Goal: Use online tool/utility: Utilize a website feature to perform a specific function

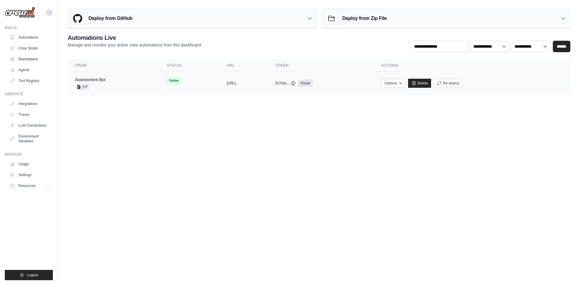
click at [110, 80] on div "Assessment Bot ZIP" at bounding box center [113, 83] width 77 height 13
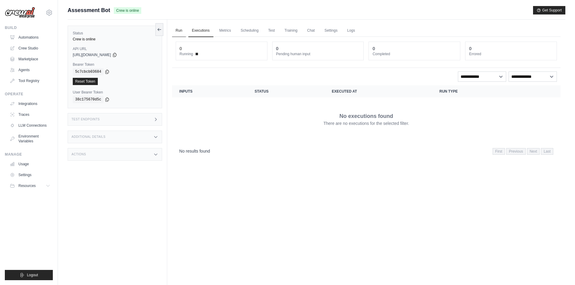
click at [180, 31] on link "Run" at bounding box center [179, 30] width 14 height 13
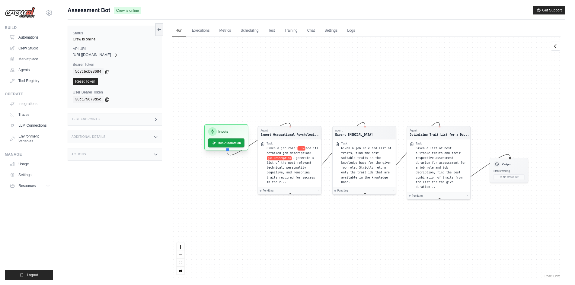
click at [223, 132] on h3 "Inputs" at bounding box center [223, 131] width 10 height 5
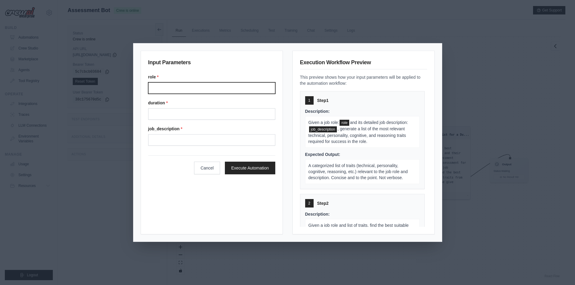
click at [194, 85] on input "Role" at bounding box center [211, 87] width 127 height 11
type input "**********"
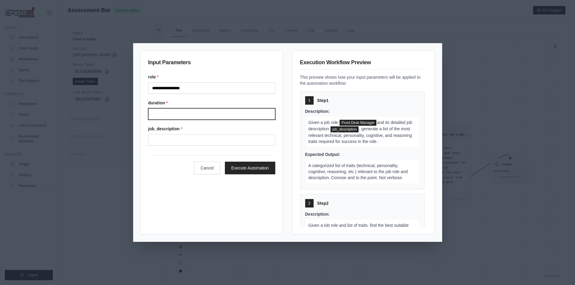
click at [210, 112] on input "Duration" at bounding box center [211, 113] width 127 height 11
type input "**"
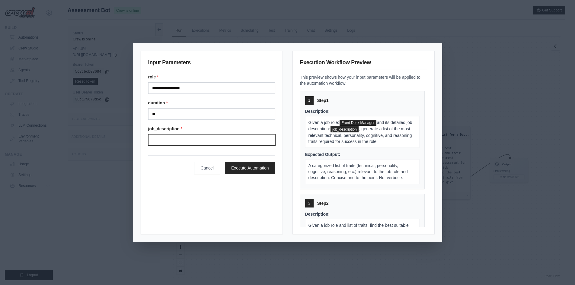
click at [199, 143] on input "Job description" at bounding box center [211, 139] width 127 height 11
paste input "**********"
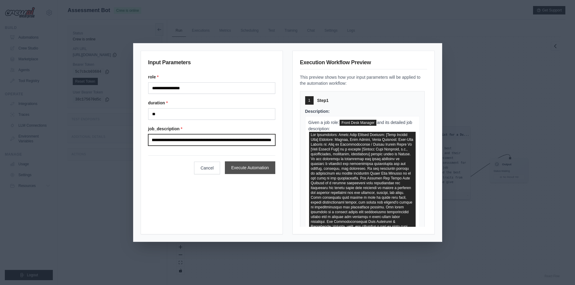
type input "**********"
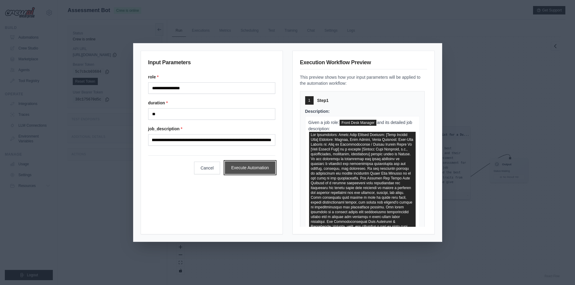
scroll to position [0, 0]
click at [241, 170] on button "Execute Automation" at bounding box center [250, 168] width 50 height 13
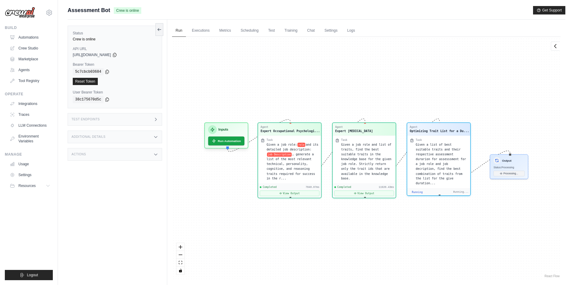
scroll to position [3082, 0]
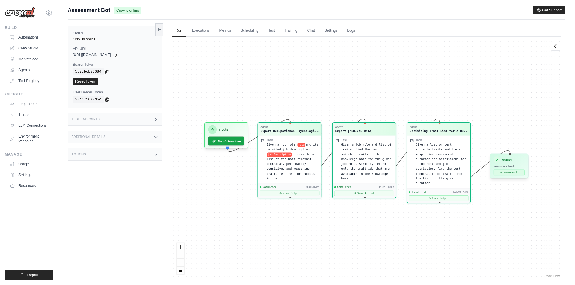
click at [509, 171] on button "View Result" at bounding box center [509, 172] width 31 height 5
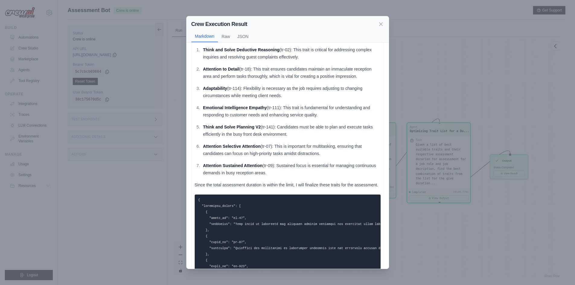
scroll to position [30, 0]
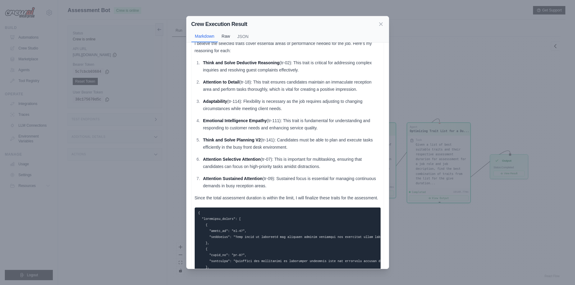
click at [226, 38] on button "Raw" at bounding box center [226, 35] width 16 height 11
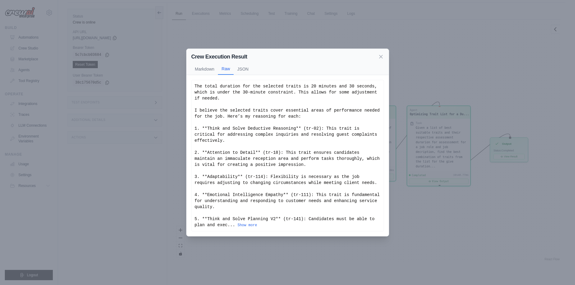
scroll to position [26, 0]
click at [238, 223] on button "Show more" at bounding box center [248, 225] width 20 height 5
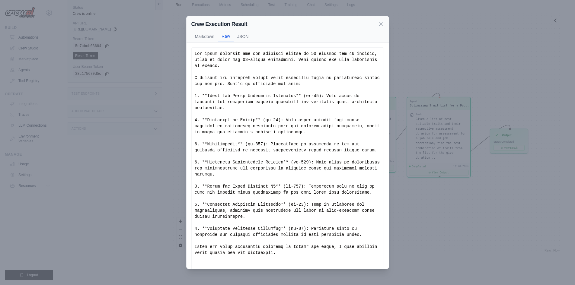
scroll to position [30, 0]
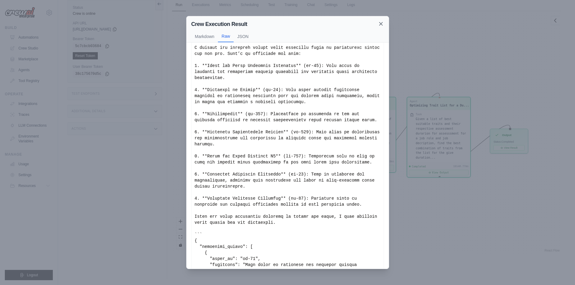
click at [379, 23] on icon at bounding box center [381, 24] width 6 height 6
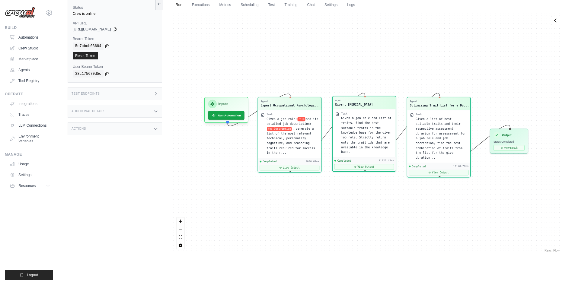
click at [352, 139] on div "Given a job role and list of traits, find the best suitable traits in the knowl…" at bounding box center [367, 135] width 52 height 39
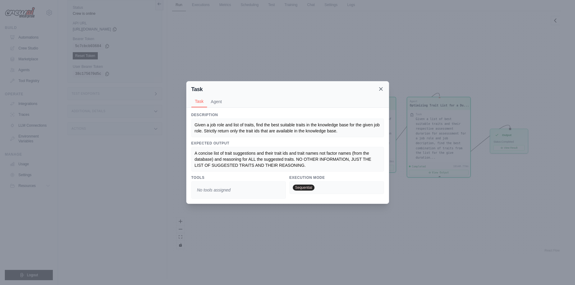
click at [382, 88] on icon at bounding box center [380, 89] width 3 height 3
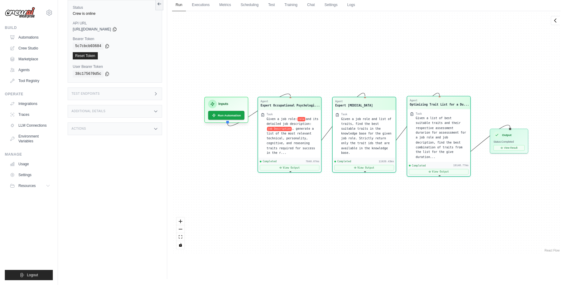
click at [417, 118] on span "Given a list of best suitable traits and their respective assessment durarion f…" at bounding box center [441, 138] width 50 height 42
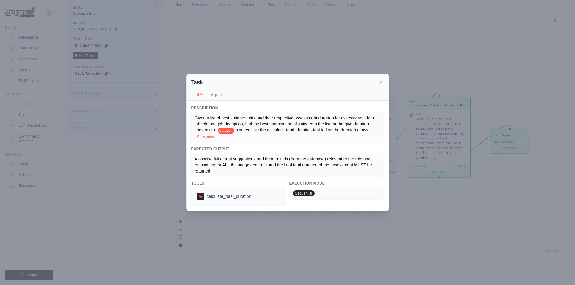
click at [384, 85] on div "Task Task Agent" at bounding box center [288, 88] width 202 height 26
click at [379, 81] on icon at bounding box center [381, 82] width 6 height 6
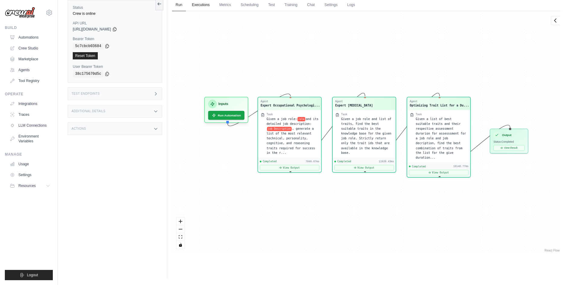
click at [207, 5] on link "Executions" at bounding box center [200, 5] width 25 height 13
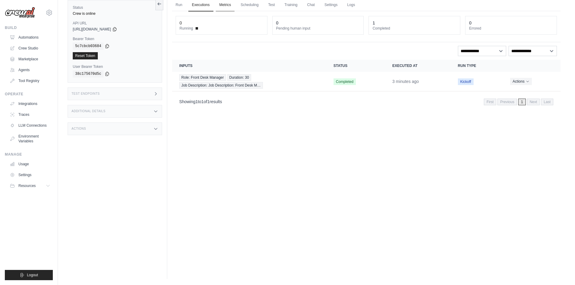
click at [230, 5] on link "Metrics" at bounding box center [225, 5] width 19 height 13
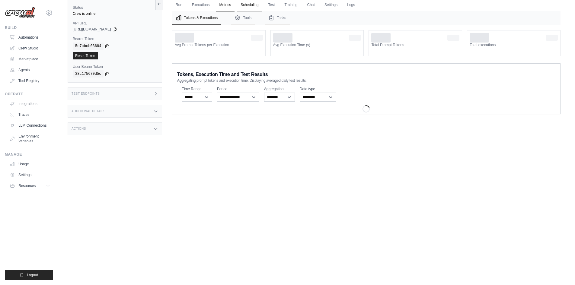
click at [248, 6] on link "Scheduling" at bounding box center [249, 5] width 25 height 13
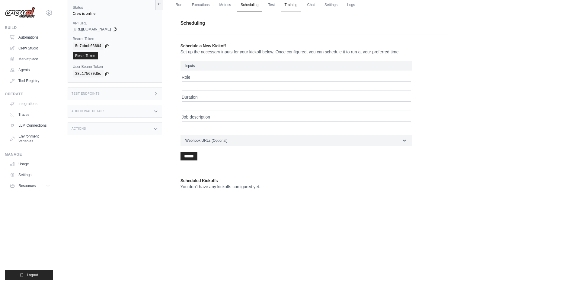
click at [287, 9] on link "Training" at bounding box center [291, 5] width 20 height 13
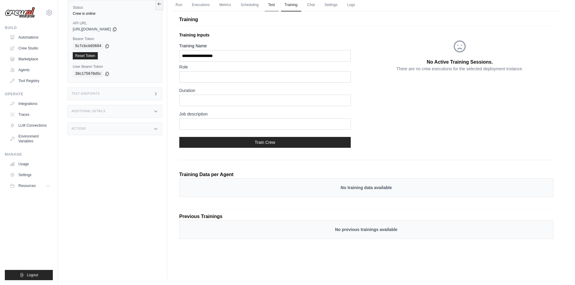
click at [269, 3] on link "Test" at bounding box center [272, 5] width 14 height 13
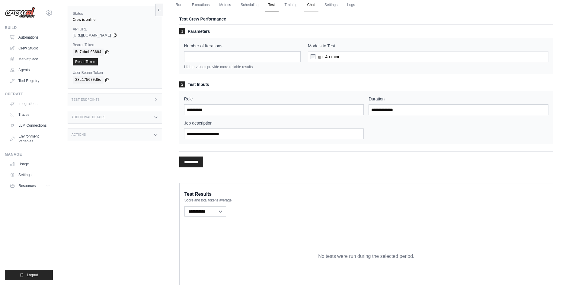
click at [305, 1] on link "Chat" at bounding box center [311, 5] width 15 height 13
click at [178, 2] on link "Run" at bounding box center [179, 5] width 14 height 13
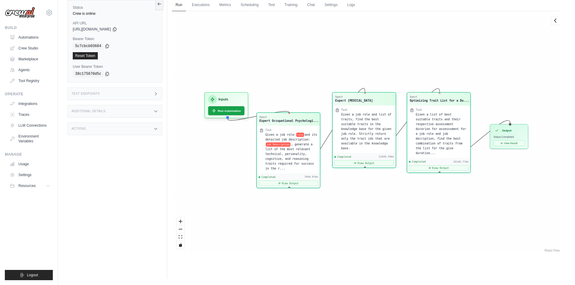
drag, startPoint x: 288, startPoint y: 133, endPoint x: 290, endPoint y: 145, distance: 12.1
click at [290, 145] on span ", generate a list of the most relevant technical, personality, cognitive, and r…" at bounding box center [289, 157] width 49 height 28
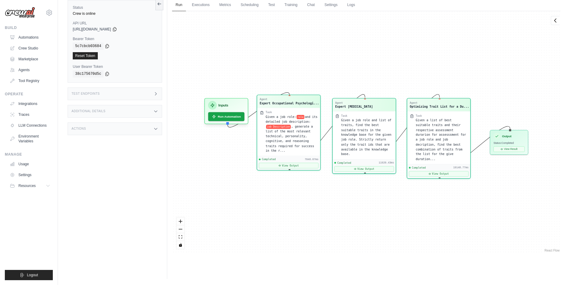
drag, startPoint x: 283, startPoint y: 156, endPoint x: 280, endPoint y: 142, distance: 14.8
click at [280, 142] on div "Given a job role: role and its detailed job description: job Description , gene…" at bounding box center [292, 134] width 52 height 39
click at [280, 145] on div "Given a job role: role and its detailed job description: job Description , gene…" at bounding box center [292, 135] width 52 height 39
click at [294, 164] on button "View Output" at bounding box center [289, 166] width 60 height 5
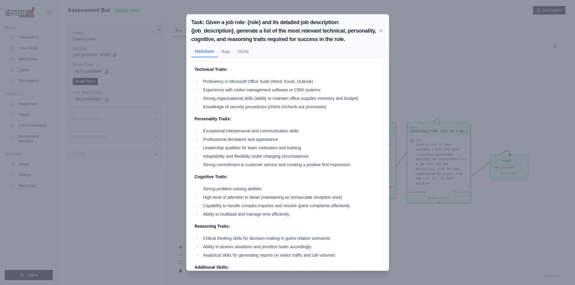
click at [458, 45] on div "Task: Given a job role: {role} and its detailed job description: {job_descripti…" at bounding box center [287, 142] width 575 height 285
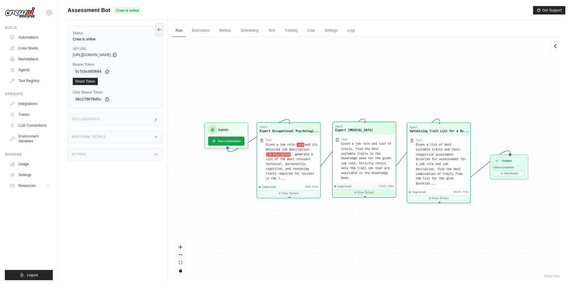
click at [373, 190] on button "View Output" at bounding box center [364, 192] width 60 height 5
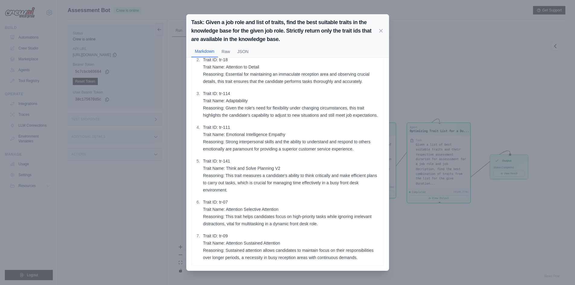
scroll to position [63, 0]
click at [447, 209] on div "Task: Given a job role and list of traits, find the best suitable traits in the…" at bounding box center [287, 142] width 575 height 285
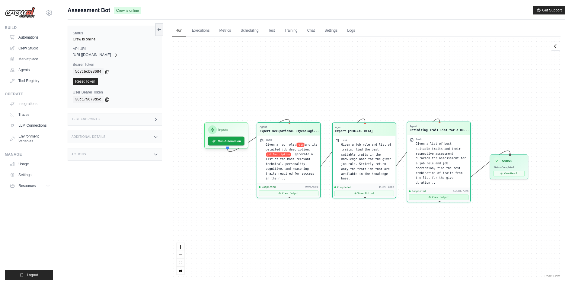
click at [444, 195] on button "View Output" at bounding box center [439, 197] width 60 height 5
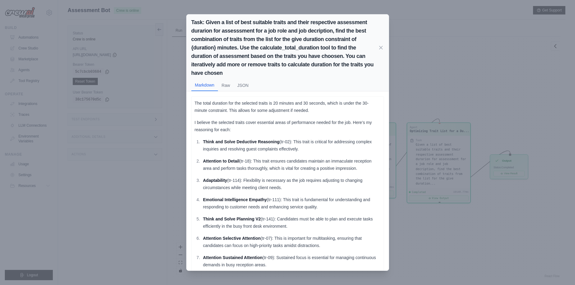
click at [406, 245] on div "Task: Given a list of best suitable traits and their respective assessment dura…" at bounding box center [287, 142] width 575 height 285
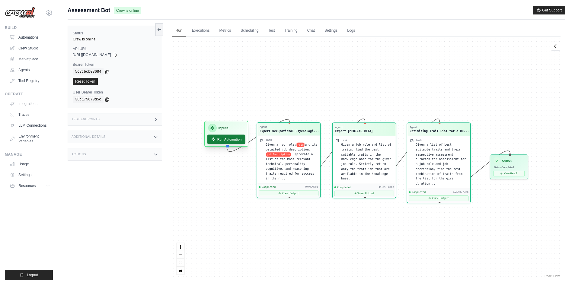
click at [227, 142] on button "Run Automation" at bounding box center [226, 139] width 38 height 9
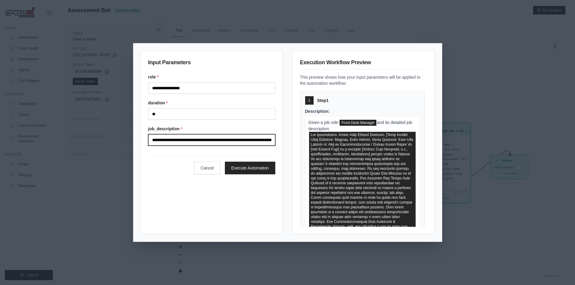
click at [202, 141] on input "Job description" at bounding box center [211, 139] width 127 height 11
paste input "**********"
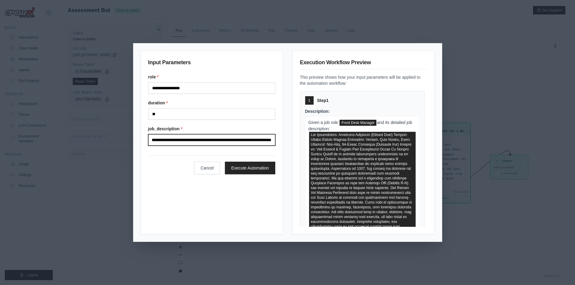
type input "**********"
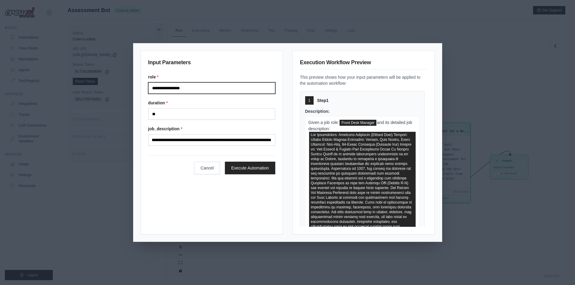
scroll to position [0, 0]
drag, startPoint x: 191, startPoint y: 89, endPoint x: 117, endPoint y: 97, distance: 74.7
click at [117, 97] on div "**********" at bounding box center [287, 142] width 575 height 285
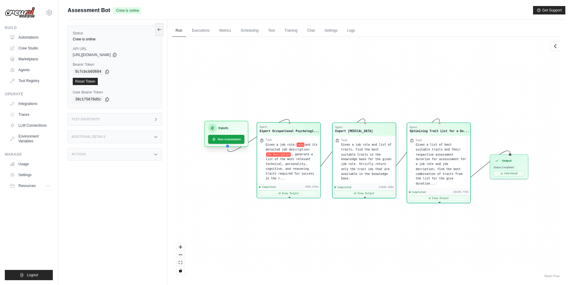
click at [222, 124] on div "Inputs" at bounding box center [226, 128] width 36 height 8
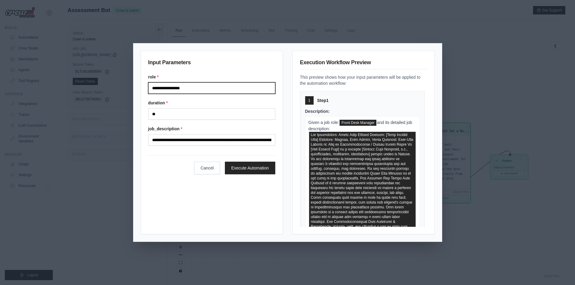
drag, startPoint x: 194, startPoint y: 89, endPoint x: 128, endPoint y: 89, distance: 66.4
click at [128, 89] on div "**********" at bounding box center [287, 142] width 575 height 285
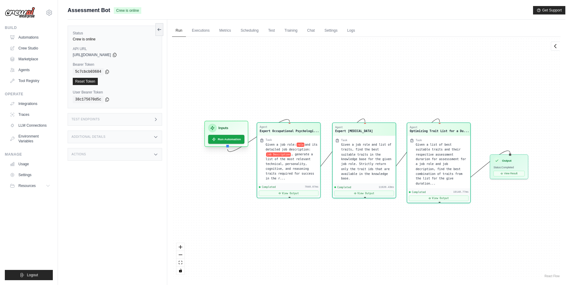
click at [237, 129] on div "Inputs" at bounding box center [226, 128] width 36 height 8
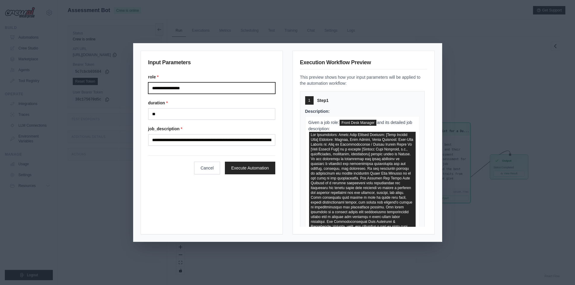
click at [195, 91] on input "**********" at bounding box center [211, 87] width 127 height 11
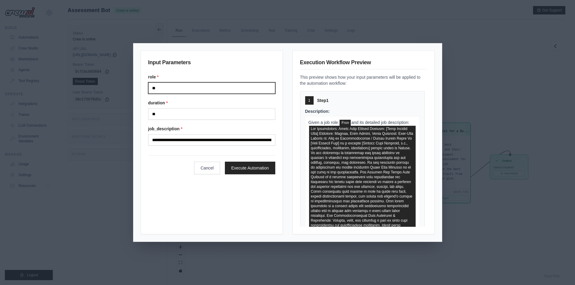
type input "*"
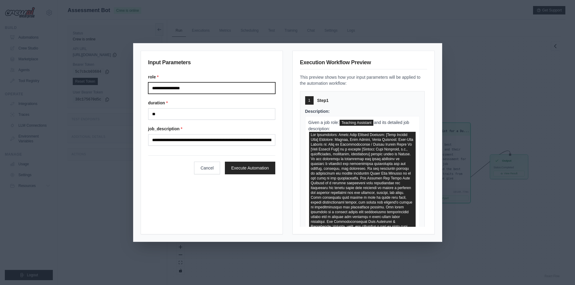
type input "**********"
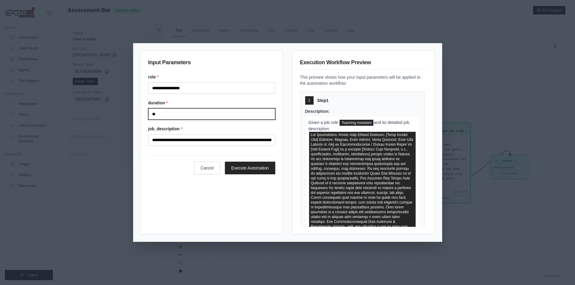
click at [190, 117] on input "**" at bounding box center [211, 113] width 127 height 11
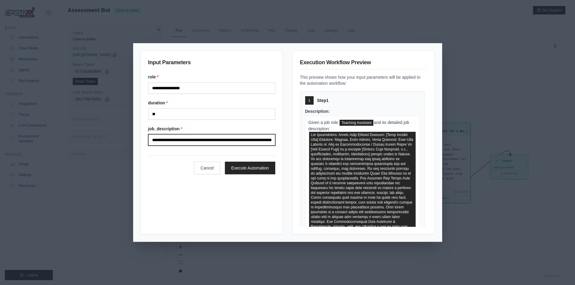
click at [208, 141] on input "Job description" at bounding box center [211, 139] width 127 height 11
paste input "**********"
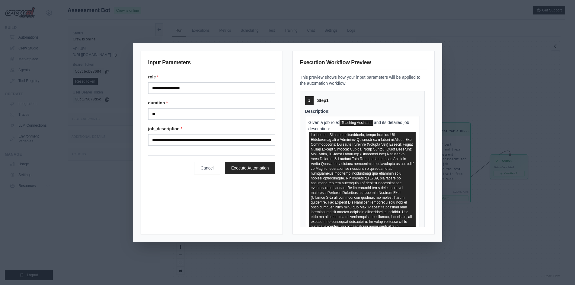
drag, startPoint x: 152, startPoint y: 140, endPoint x: 242, endPoint y: 141, distance: 89.7
click at [242, 141] on input "Job description" at bounding box center [211, 139] width 127 height 11
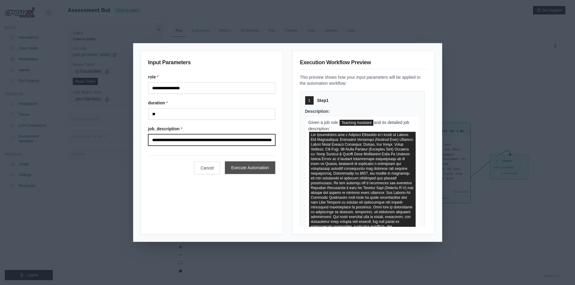
type input "**********"
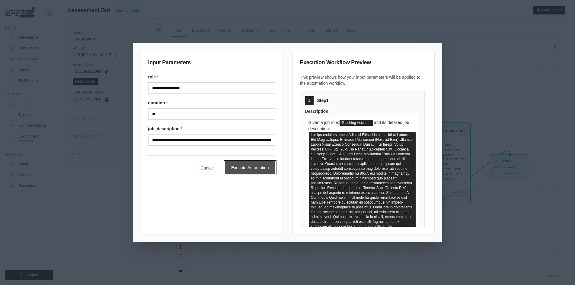
click at [249, 165] on button "Execute Automation" at bounding box center [250, 168] width 50 height 13
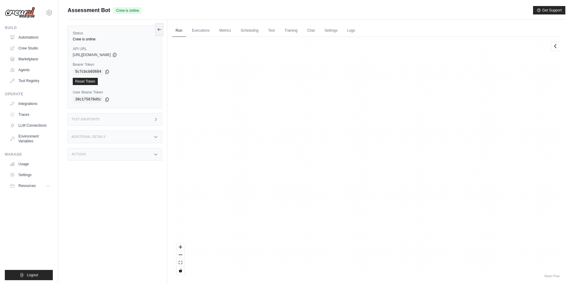
scroll to position [959, 0]
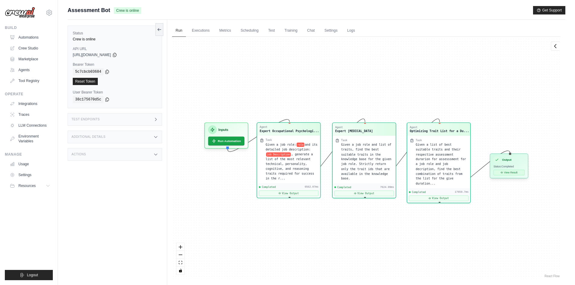
click at [502, 174] on icon at bounding box center [502, 172] width 2 height 2
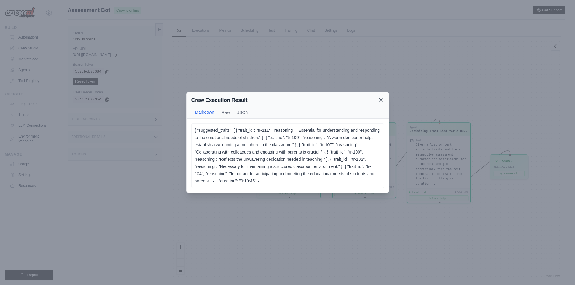
click at [382, 99] on icon at bounding box center [380, 99] width 3 height 3
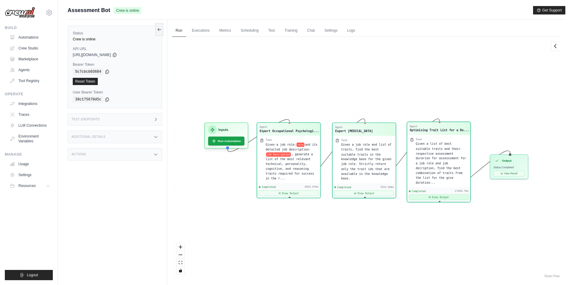
click at [443, 195] on button "View Output" at bounding box center [439, 197] width 60 height 5
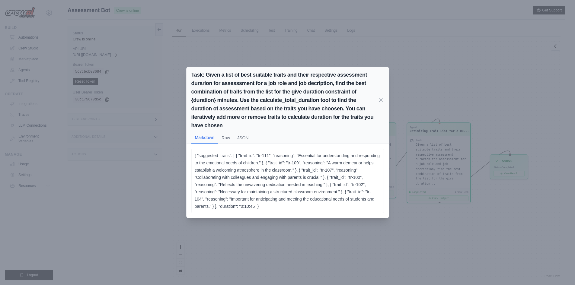
click at [485, 189] on div "Task: Given a list of best suitable traits and their respective assessment dura…" at bounding box center [287, 142] width 575 height 285
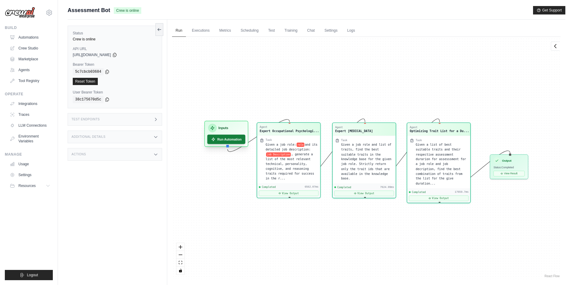
click at [239, 140] on button "Run Automation" at bounding box center [226, 139] width 38 height 9
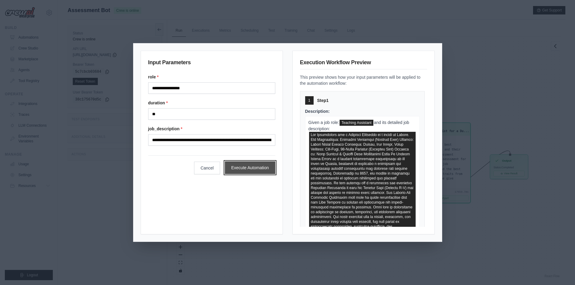
click at [262, 167] on button "Execute Automation" at bounding box center [250, 168] width 50 height 13
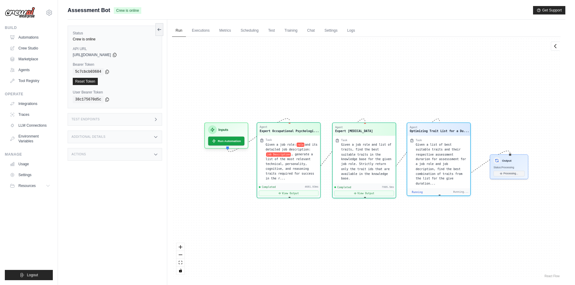
scroll to position [1271, 0]
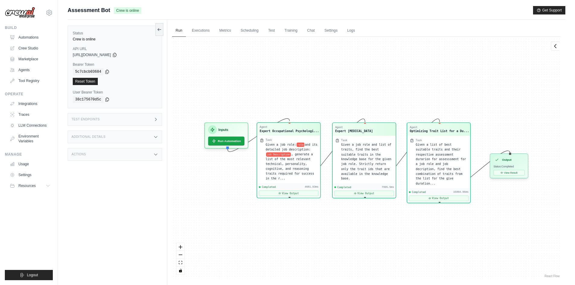
click at [526, 176] on div "Output Status: Completed View Result" at bounding box center [509, 166] width 38 height 25
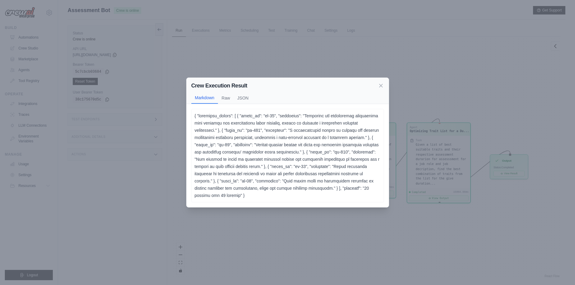
click at [385, 87] on div "Crew Execution Result Markdown Raw JSON" at bounding box center [288, 91] width 202 height 26
click at [381, 88] on icon at bounding box center [381, 85] width 6 height 6
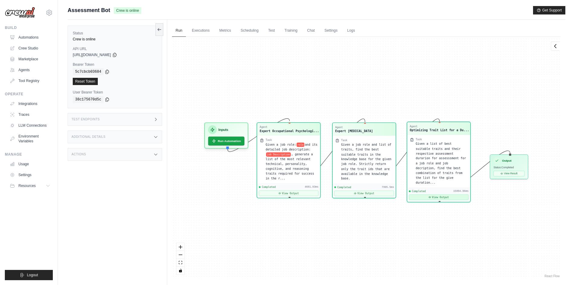
click at [427, 195] on button "View Output" at bounding box center [439, 197] width 60 height 5
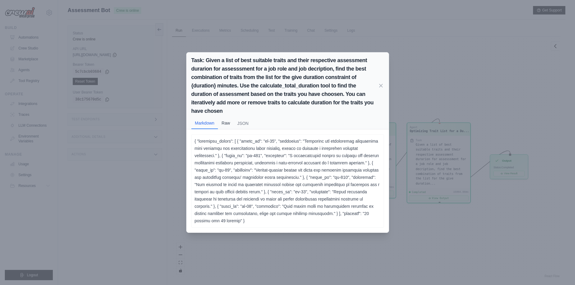
click at [232, 127] on button "Raw" at bounding box center [226, 122] width 16 height 11
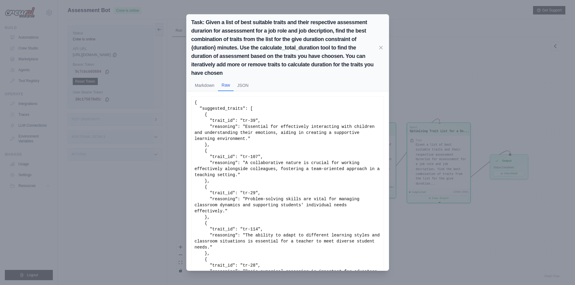
scroll to position [30, 0]
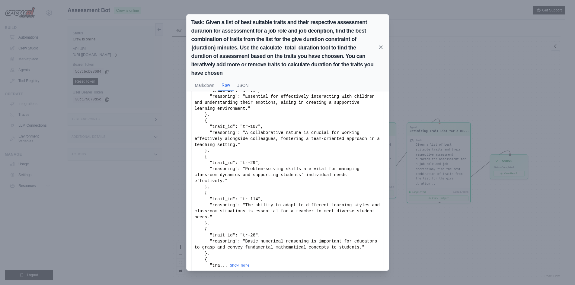
click at [383, 48] on icon at bounding box center [381, 47] width 6 height 6
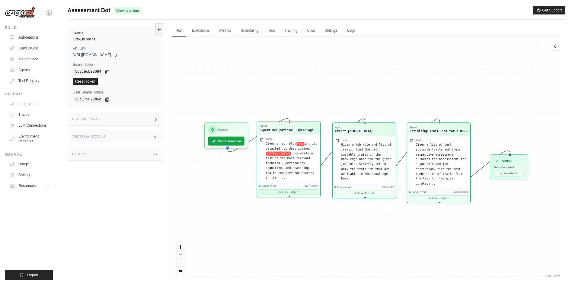
click at [294, 190] on button "View Output" at bounding box center [289, 192] width 60 height 5
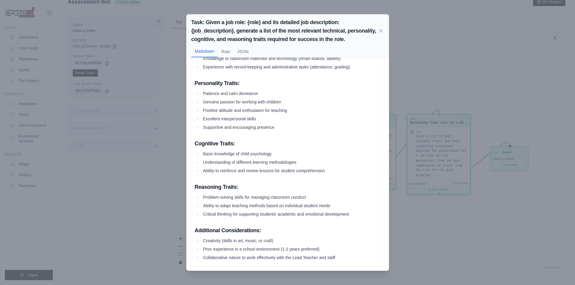
scroll to position [0, 0]
click at [425, 222] on div "Task: Given a job role: {role} and its detailed job description: {job_descripti…" at bounding box center [287, 142] width 575 height 285
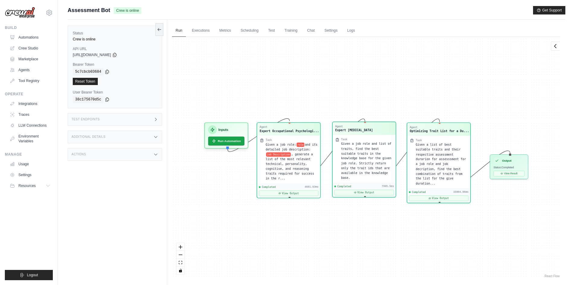
click at [358, 185] on div "Completed 7995.5ms View Output" at bounding box center [364, 190] width 63 height 14
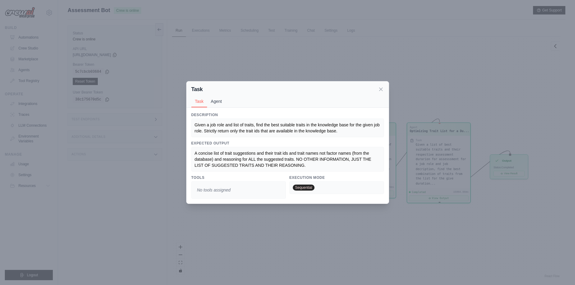
click at [212, 99] on button "Agent" at bounding box center [216, 101] width 18 height 11
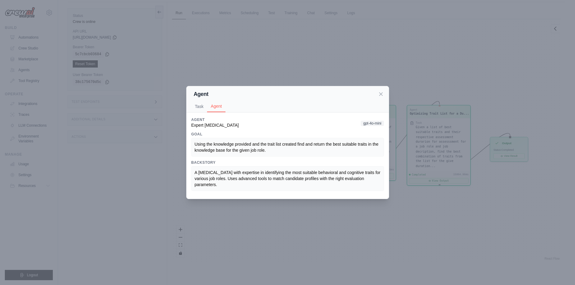
scroll to position [26, 0]
click at [384, 92] on icon at bounding box center [381, 94] width 6 height 6
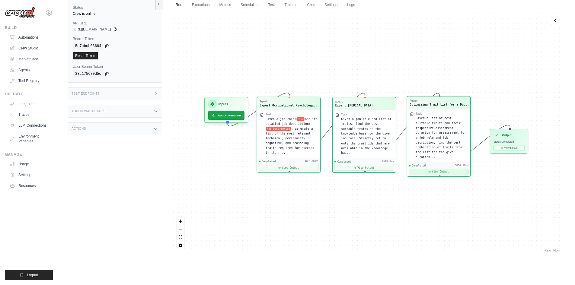
click at [443, 169] on button "View Output" at bounding box center [439, 171] width 60 height 5
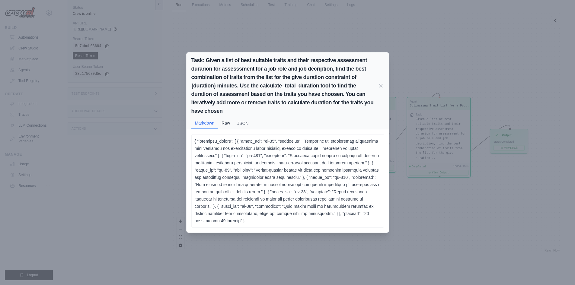
click at [231, 129] on button "Raw" at bounding box center [226, 122] width 16 height 11
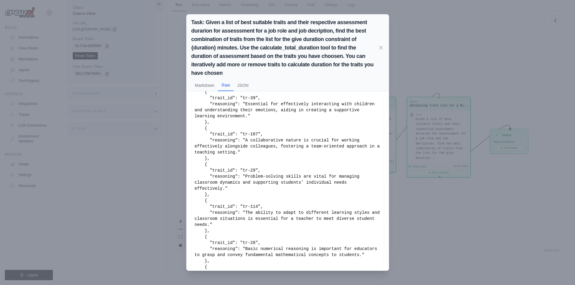
scroll to position [30, 0]
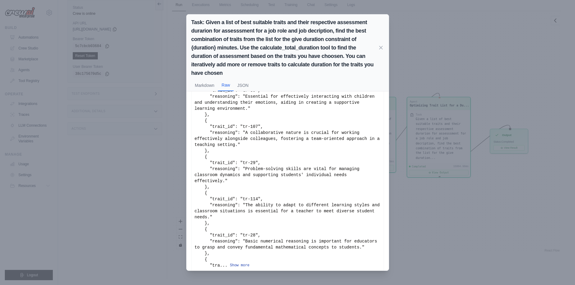
click at [241, 263] on button "Show more" at bounding box center [240, 265] width 20 height 5
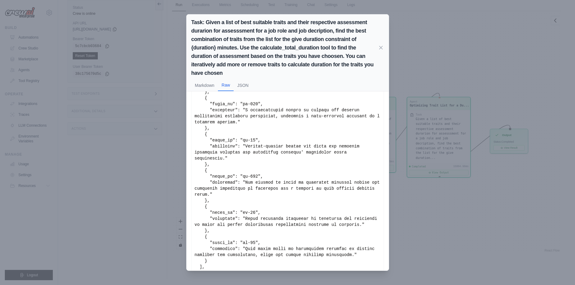
scroll to position [66, 0]
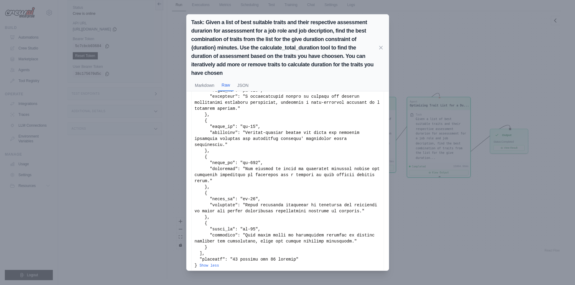
click at [377, 45] on h2 "Task: Given a list of best suitable traits and their respective assessment dura…" at bounding box center [284, 47] width 187 height 59
click at [378, 50] on icon at bounding box center [381, 47] width 6 height 6
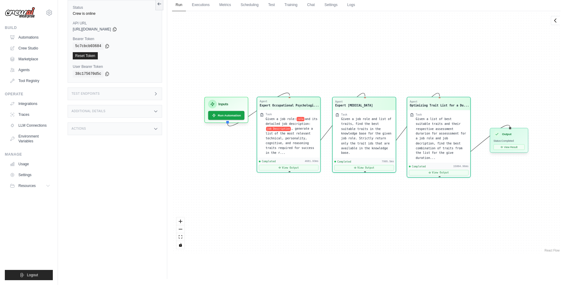
click at [506, 151] on div "Output Status: Completed View Result" at bounding box center [509, 140] width 38 height 25
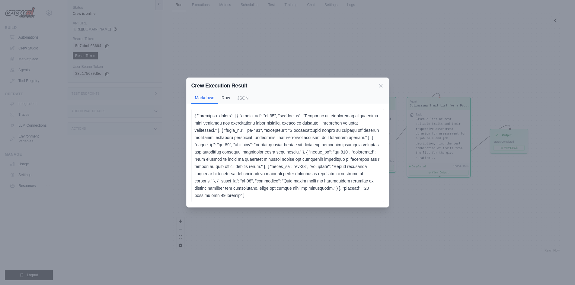
click at [228, 104] on button "Raw" at bounding box center [226, 97] width 16 height 11
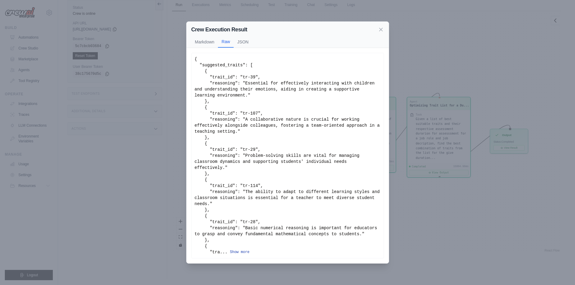
click at [238, 250] on button "Show more" at bounding box center [240, 252] width 20 height 5
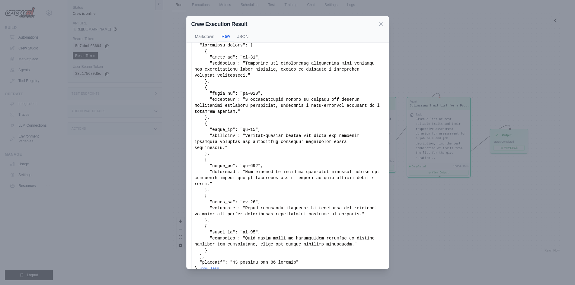
scroll to position [19, 0]
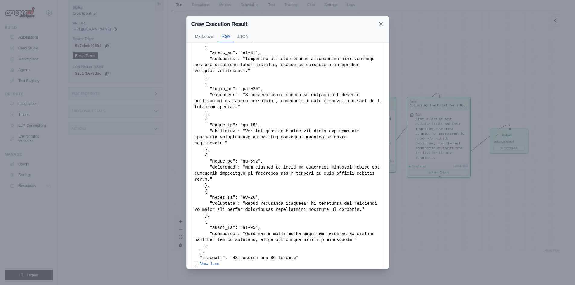
click at [382, 24] on icon at bounding box center [381, 24] width 6 height 6
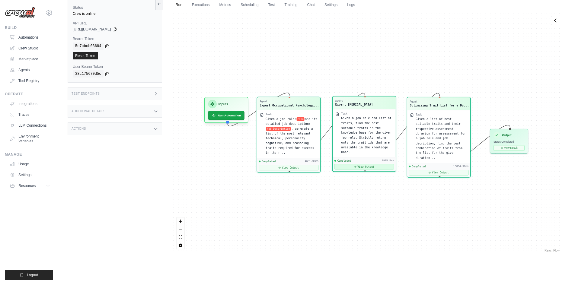
click at [351, 164] on button "View Output" at bounding box center [364, 166] width 60 height 5
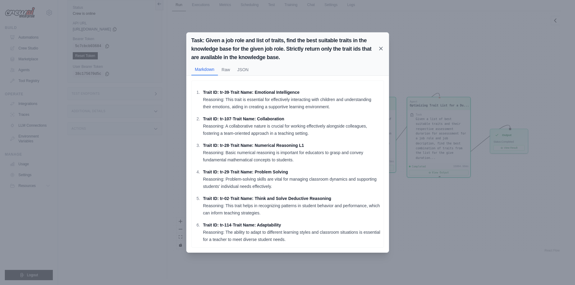
click at [380, 47] on icon at bounding box center [381, 49] width 6 height 6
